Goal: Transaction & Acquisition: Obtain resource

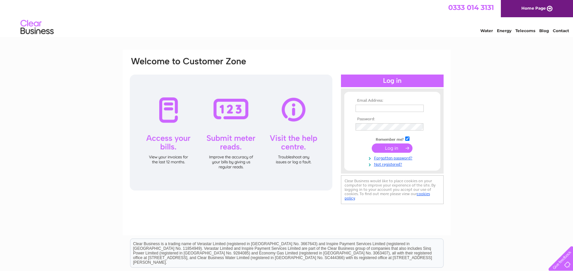
type input "thegreenmanropsley@gmail.com"
click at [394, 149] on input "submit" at bounding box center [392, 147] width 41 height 9
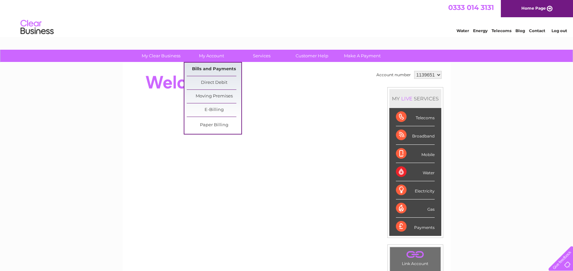
click at [208, 66] on link "Bills and Payments" at bounding box center [214, 69] width 55 height 13
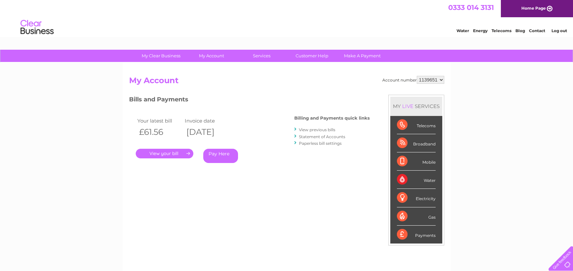
click at [160, 153] on link "." at bounding box center [165, 154] width 58 height 10
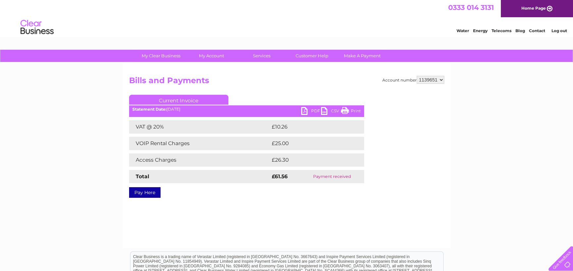
click at [305, 111] on link "PDF" at bounding box center [311, 112] width 20 height 10
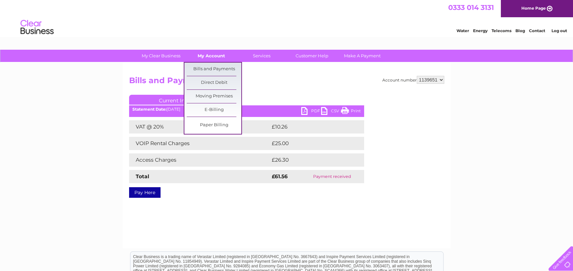
click at [217, 58] on link "My Account" at bounding box center [211, 56] width 55 height 12
click at [210, 69] on link "Bills and Payments" at bounding box center [214, 69] width 55 height 13
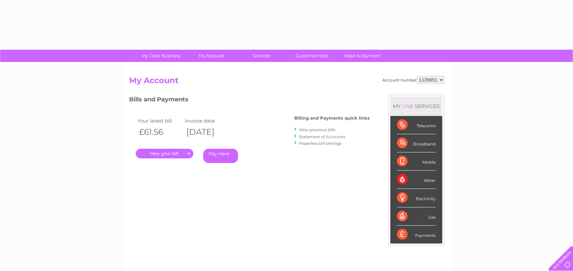
click at [325, 129] on link "View previous bills" at bounding box center [317, 129] width 36 height 5
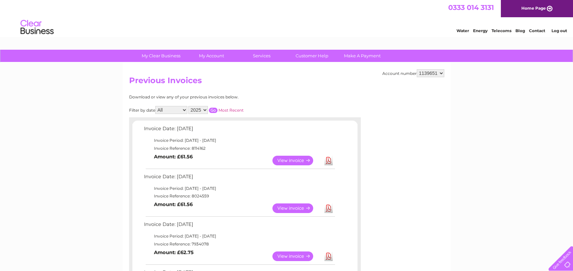
click at [329, 208] on link "Download" at bounding box center [328, 208] width 8 height 10
